Goal: Complete application form

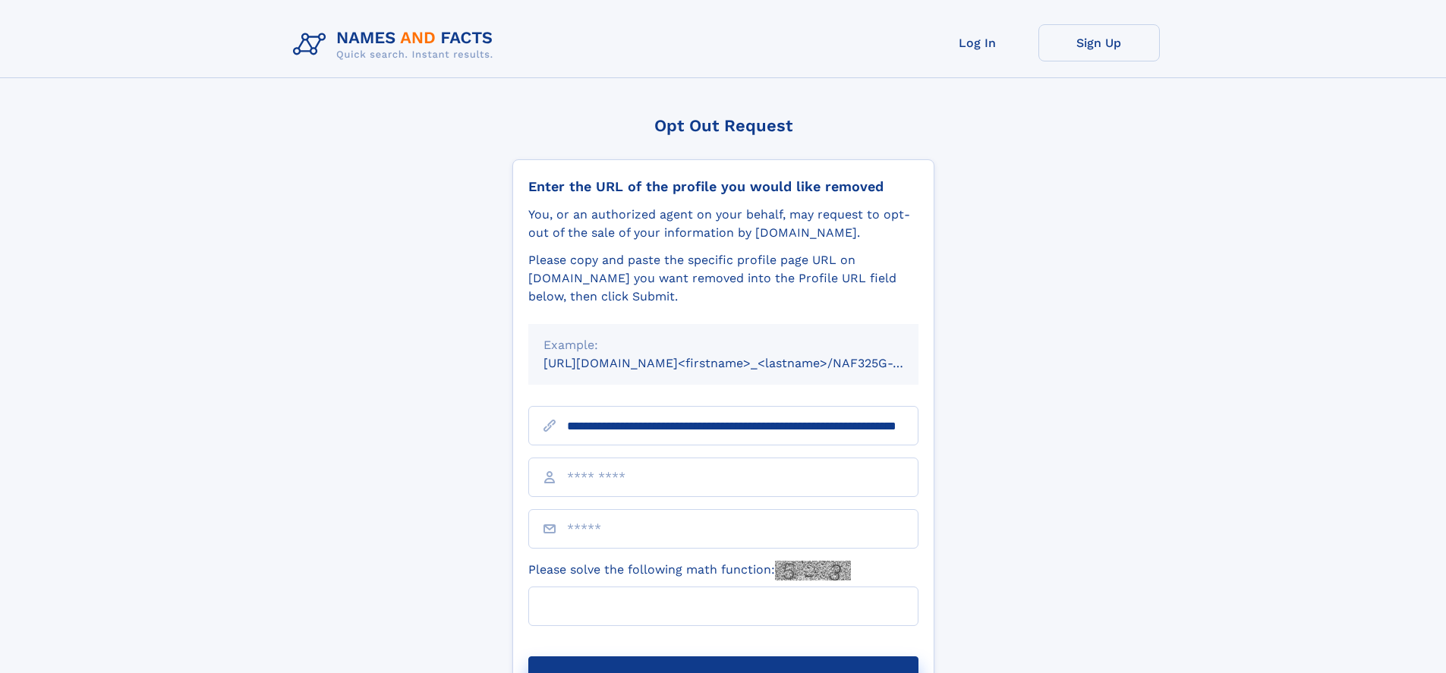
scroll to position [0, 144]
type input "**********"
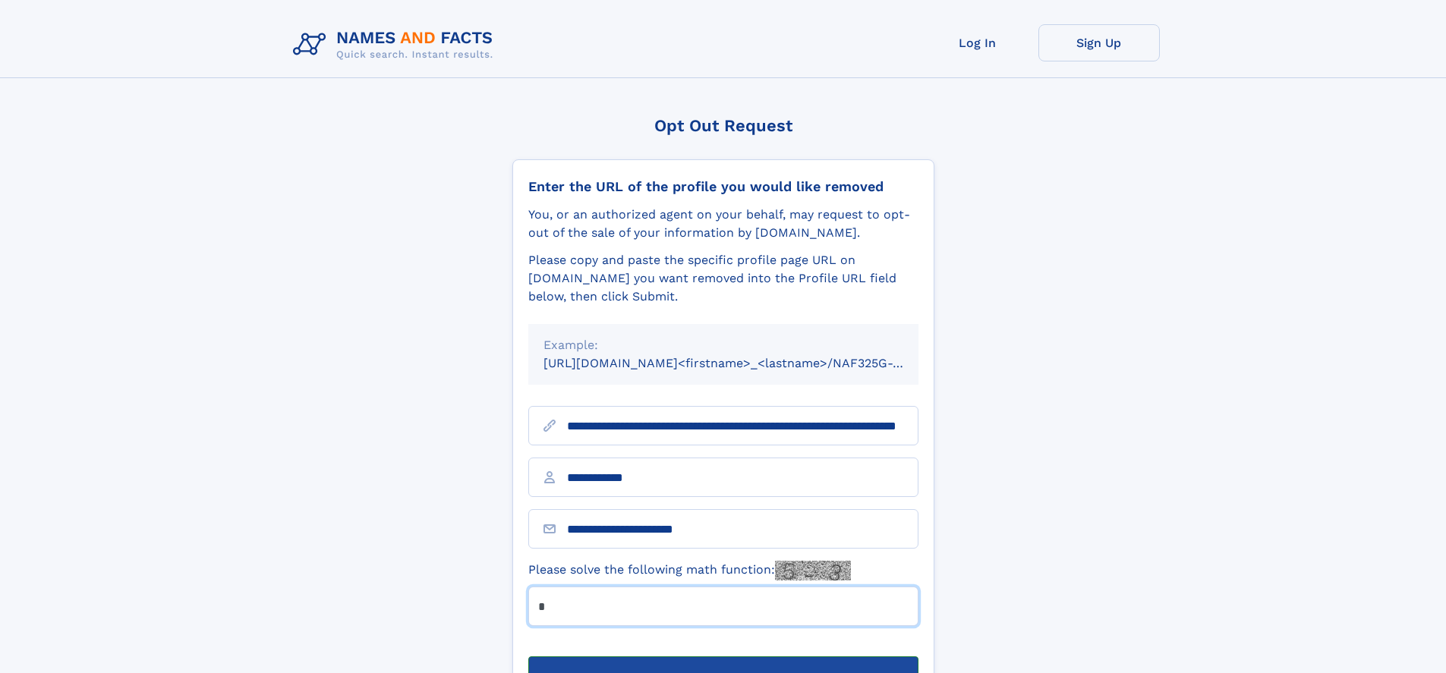
type input "*"
click at [722, 656] on button "Submit Opt Out Request" at bounding box center [723, 680] width 390 height 49
